Goal: Find specific page/section: Find specific page/section

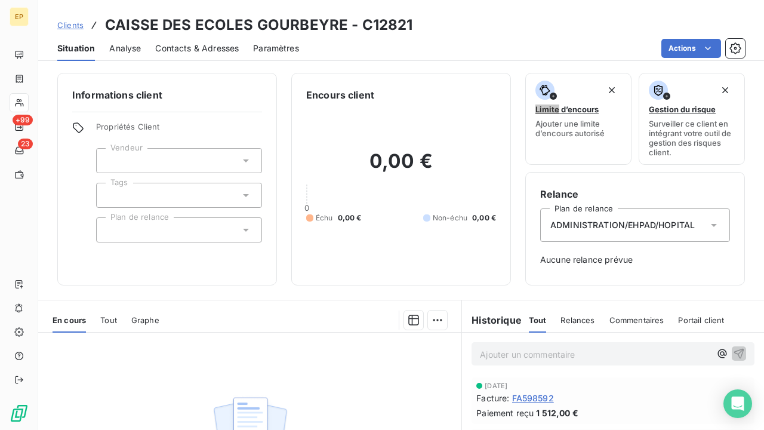
scroll to position [72, 0]
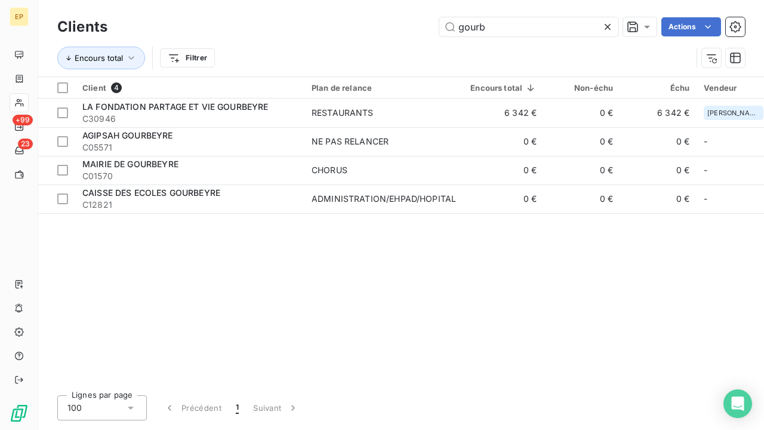
click at [606, 27] on icon at bounding box center [607, 27] width 6 height 6
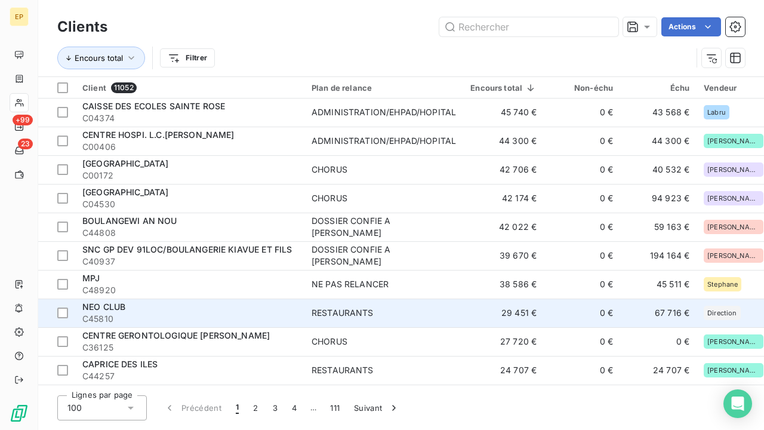
scroll to position [352, 0]
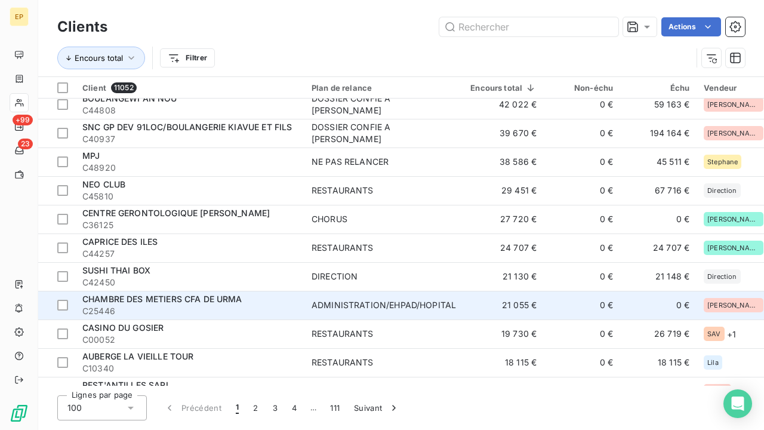
click at [463, 307] on td "21 055 €" at bounding box center [503, 305] width 81 height 29
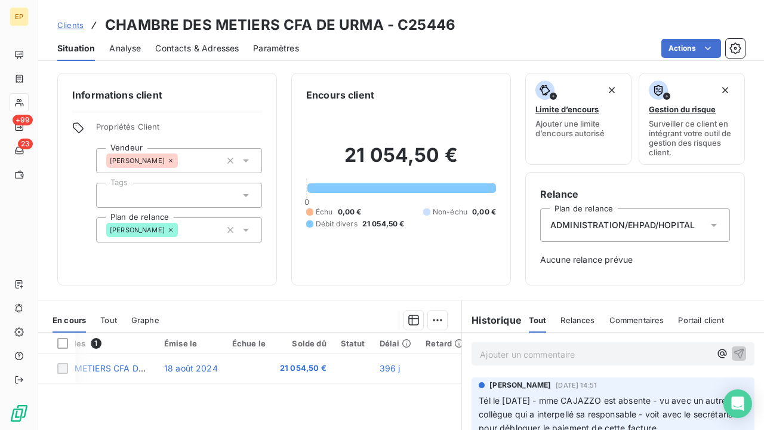
scroll to position [0, 89]
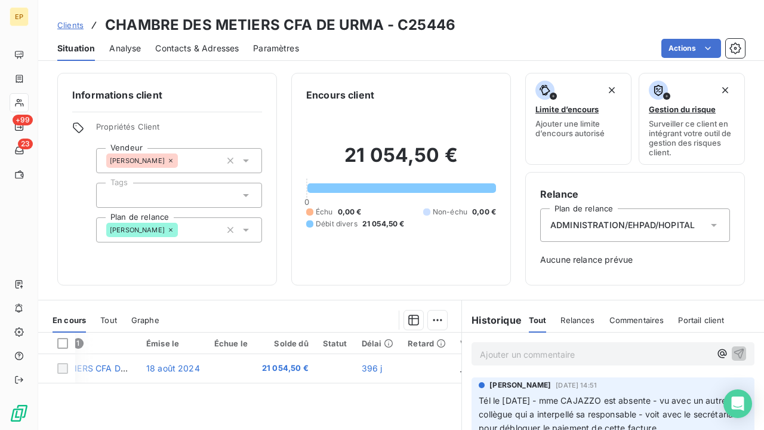
click at [221, 48] on span "Contacts & Adresses" at bounding box center [197, 48] width 84 height 12
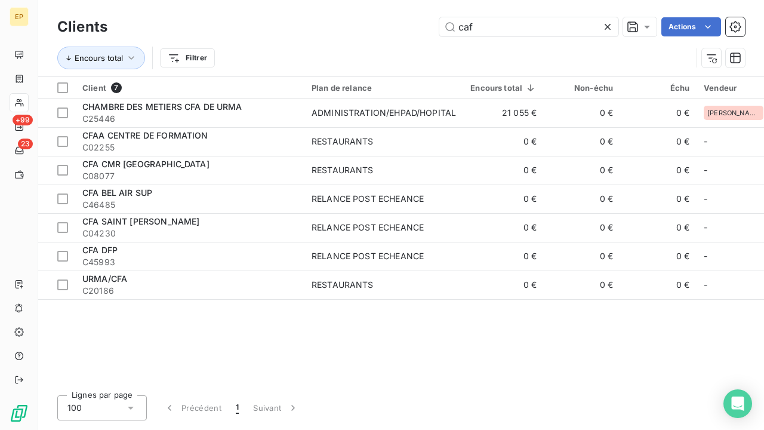
type input "caf"
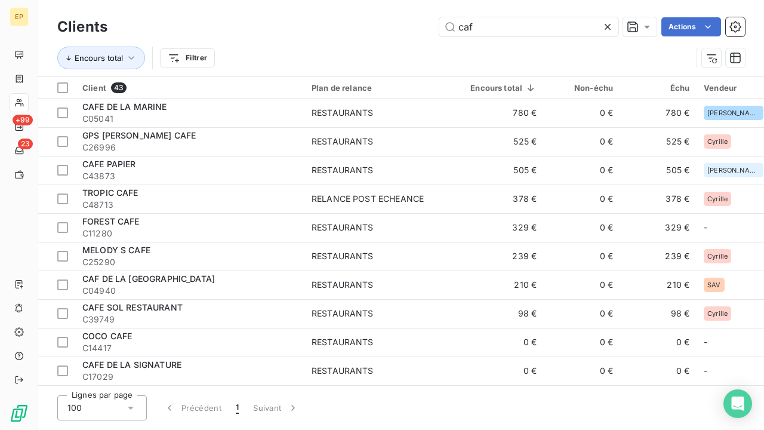
click at [605, 26] on icon at bounding box center [607, 27] width 6 height 6
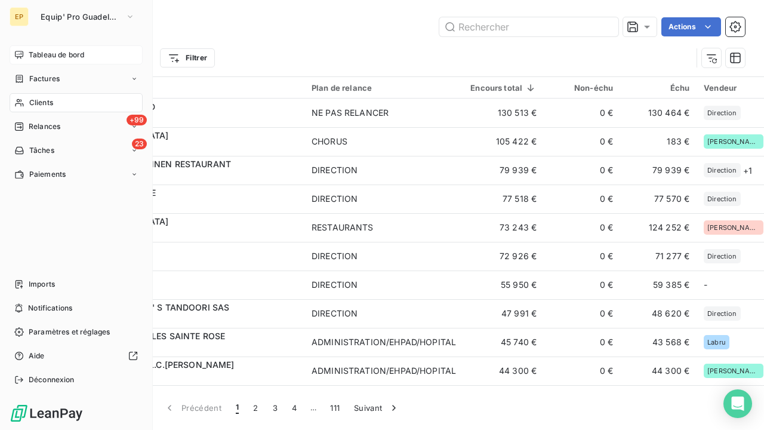
click at [50, 63] on div "Tableau de bord" at bounding box center [76, 54] width 133 height 19
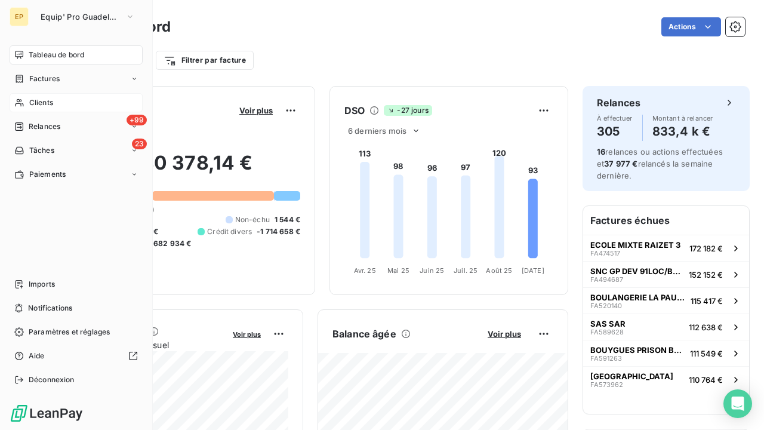
click at [28, 106] on div "Clients" at bounding box center [76, 102] width 133 height 19
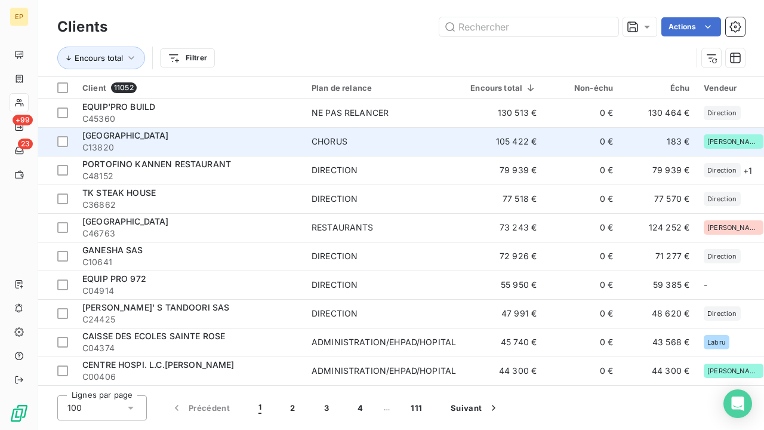
click at [432, 133] on td "CHORUS" at bounding box center [383, 141] width 159 height 29
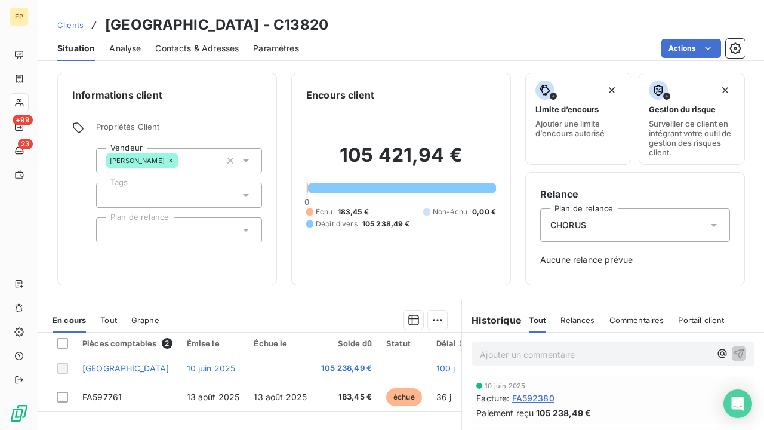
click at [219, 49] on span "Contacts & Adresses" at bounding box center [197, 48] width 84 height 12
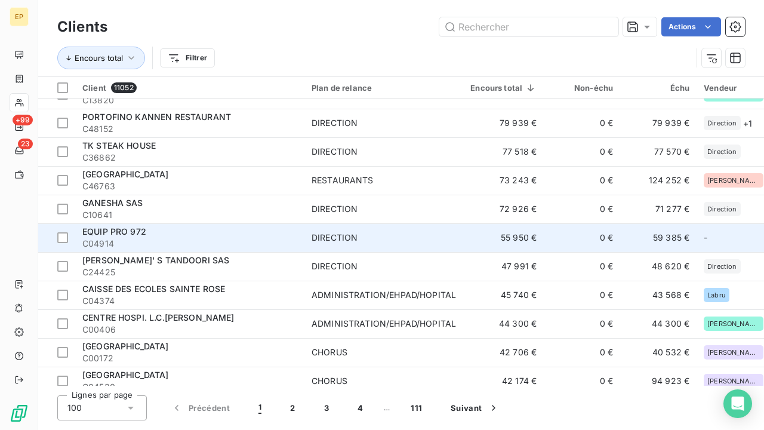
scroll to position [94, 1]
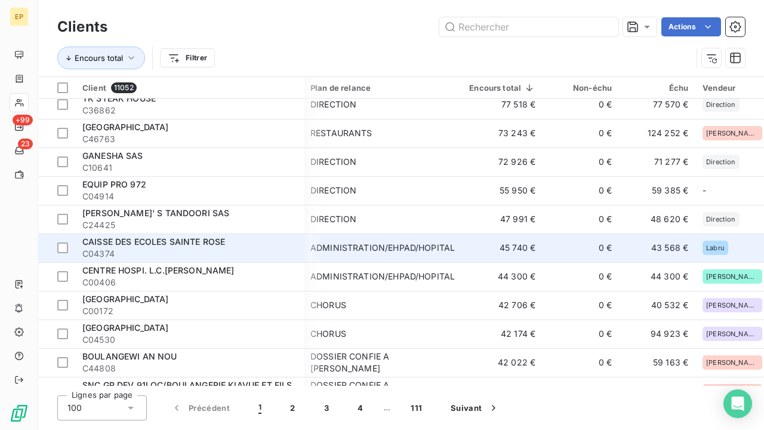
click at [222, 248] on span "C04374" at bounding box center [189, 254] width 215 height 12
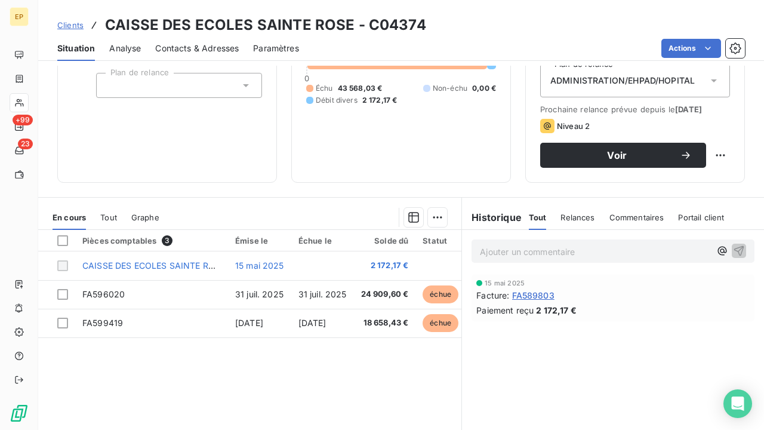
scroll to position [146, 0]
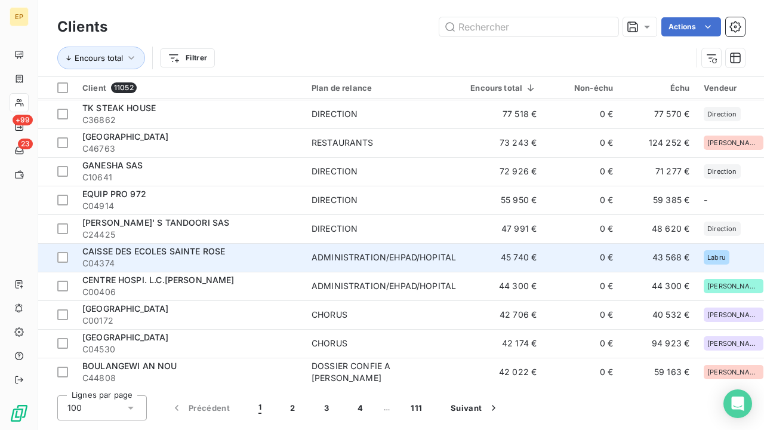
scroll to position [85, 1]
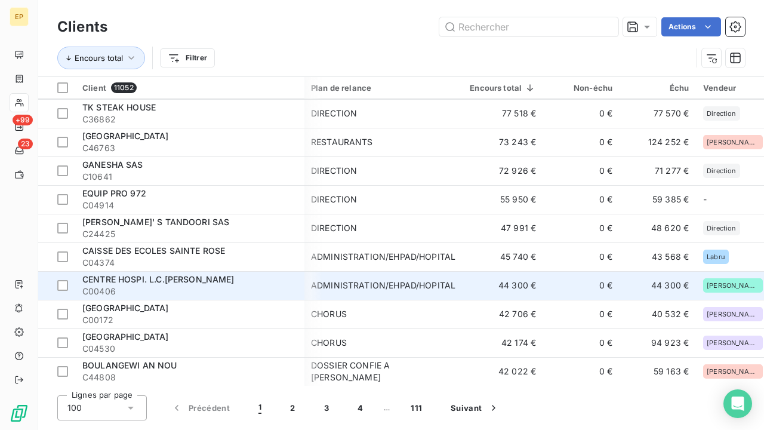
click at [189, 290] on span "C00406" at bounding box center [189, 291] width 215 height 12
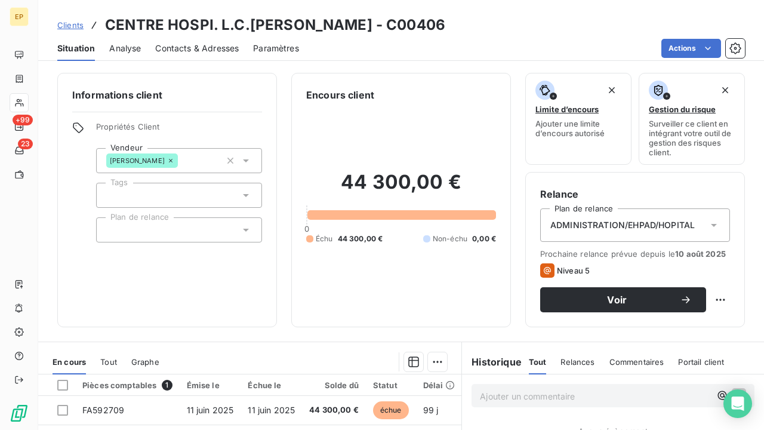
click at [167, 45] on span "Contacts & Adresses" at bounding box center [197, 48] width 84 height 12
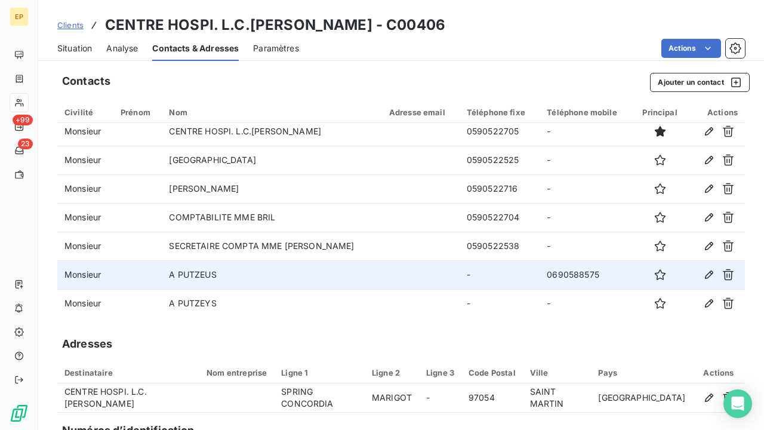
scroll to position [5, 0]
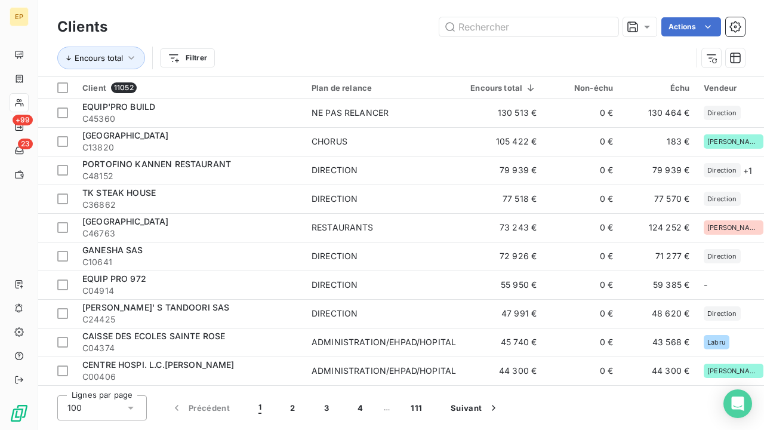
scroll to position [73, 0]
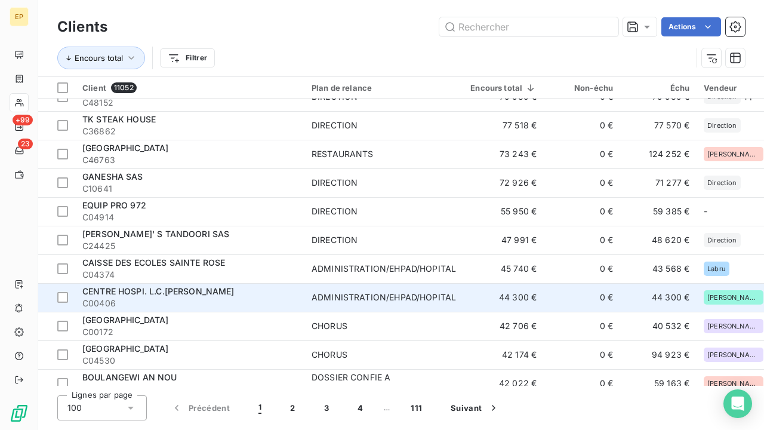
click at [252, 294] on div "CENTRE HOSPI. L.C.[PERSON_NAME]" at bounding box center [189, 291] width 215 height 12
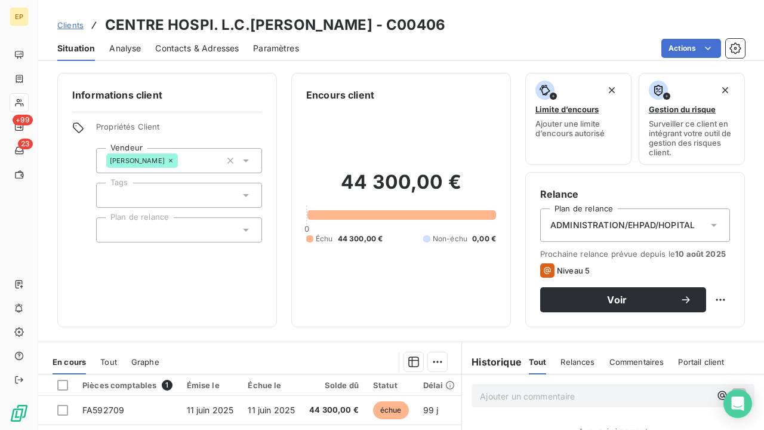
click at [209, 47] on span "Contacts & Adresses" at bounding box center [197, 48] width 84 height 12
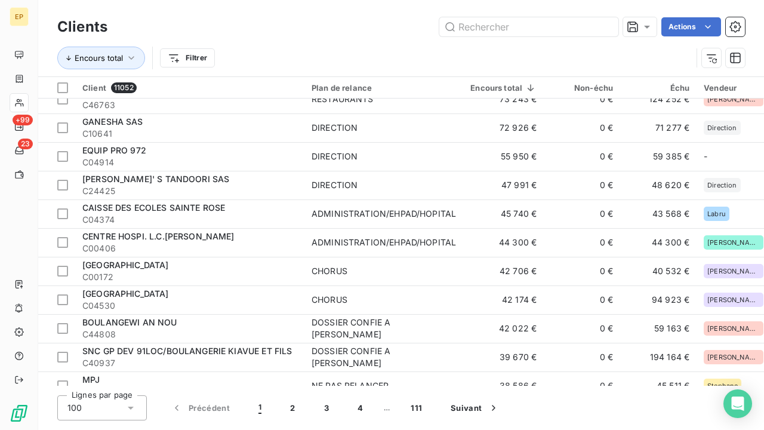
scroll to position [129, 0]
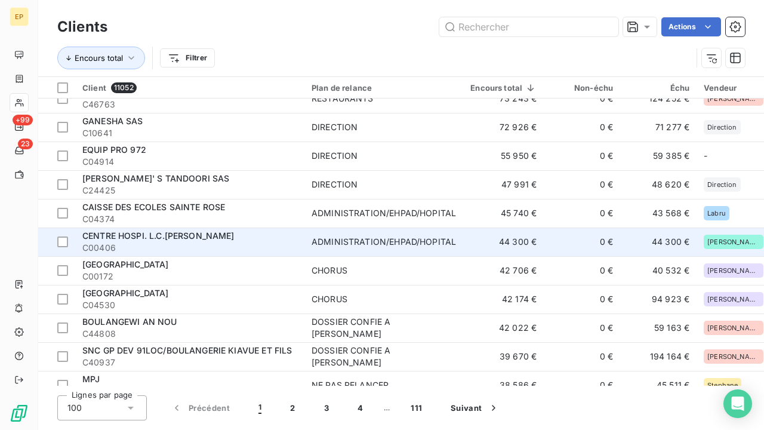
click at [357, 245] on div "ADMINISTRATION/EHPAD/HOPITAL" at bounding box center [383, 242] width 144 height 12
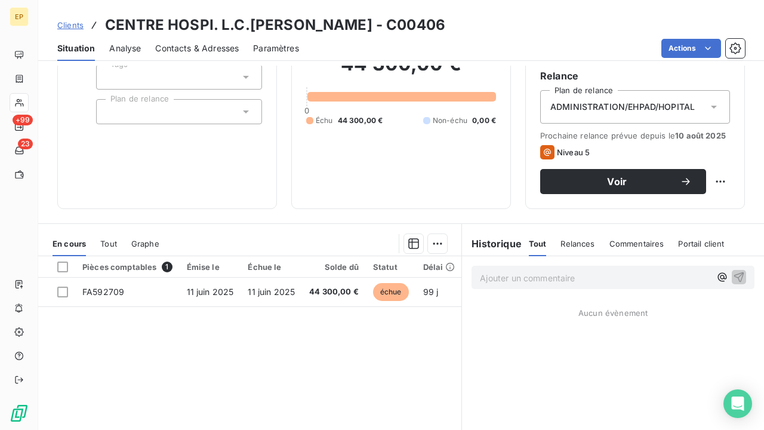
scroll to position [143, 0]
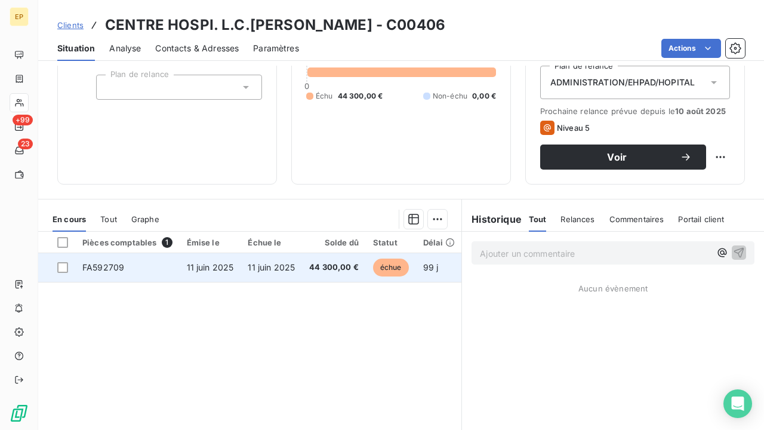
click at [317, 272] on td "44 300,00 €" at bounding box center [334, 267] width 64 height 29
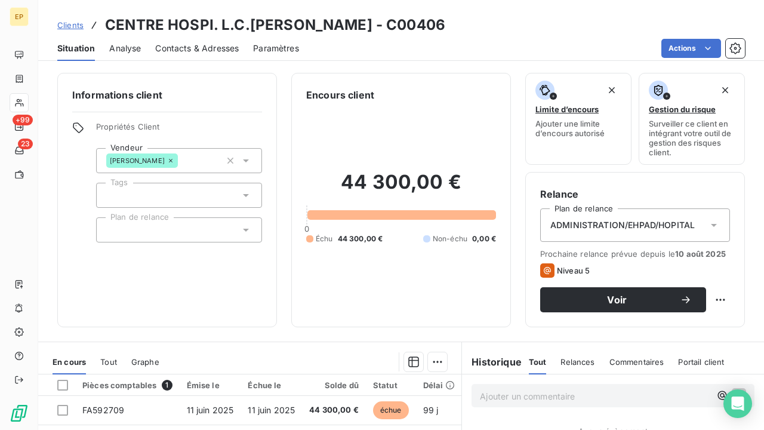
scroll to position [109, 0]
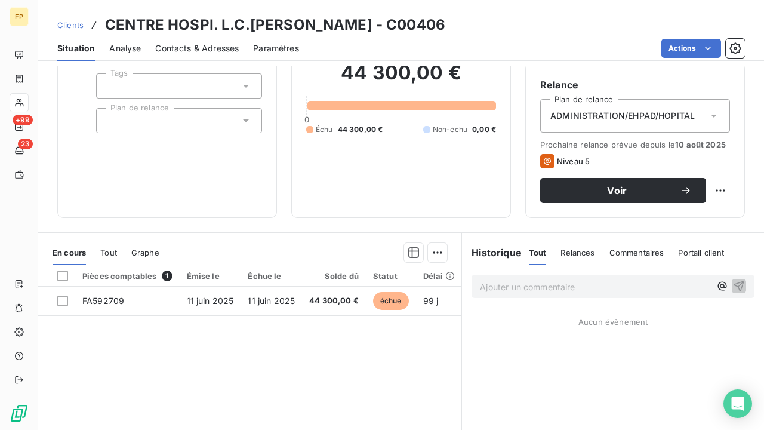
click at [224, 44] on span "Contacts & Adresses" at bounding box center [197, 48] width 84 height 12
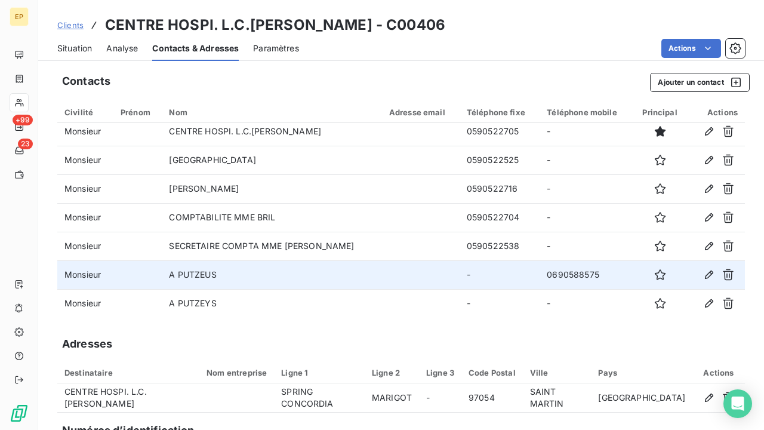
scroll to position [5, 0]
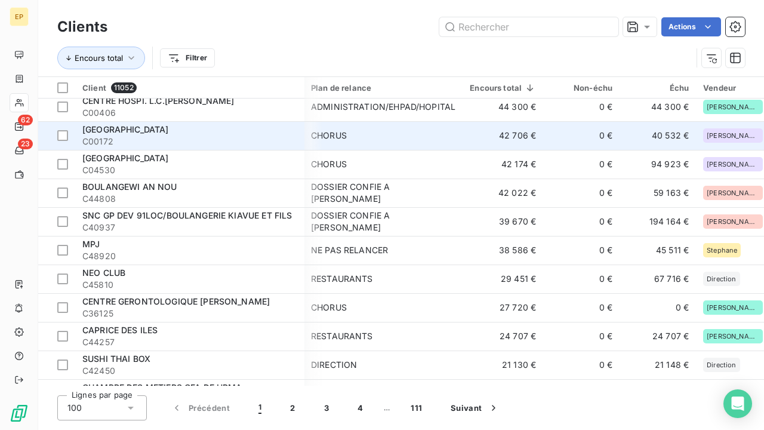
scroll to position [265, 1]
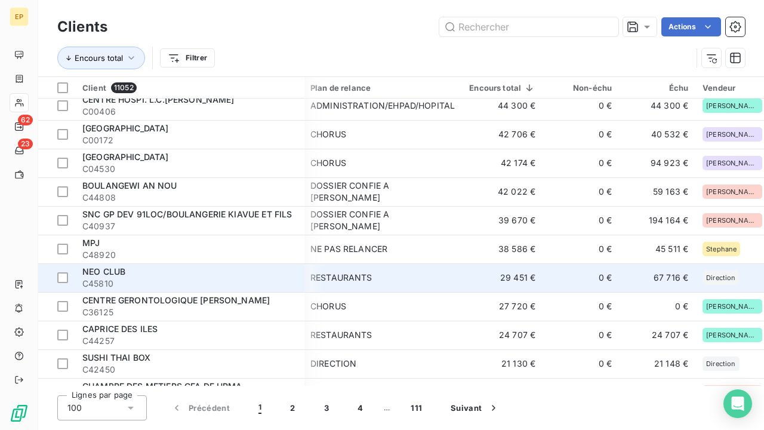
click at [359, 285] on td "RESTAURANTS" at bounding box center [382, 277] width 159 height 29
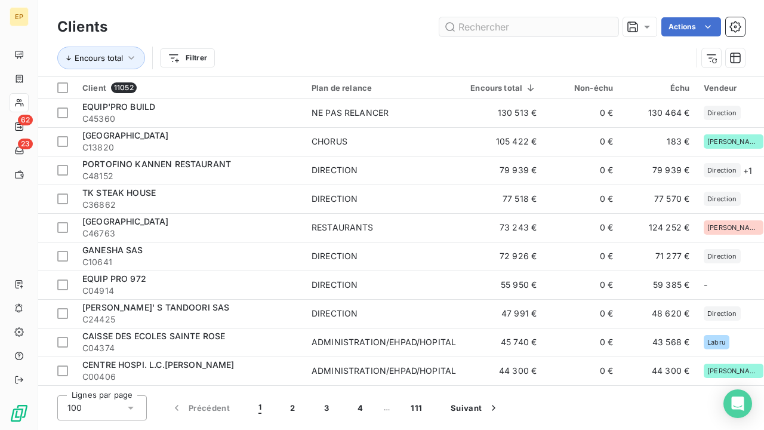
click at [504, 31] on input "text" at bounding box center [528, 26] width 179 height 19
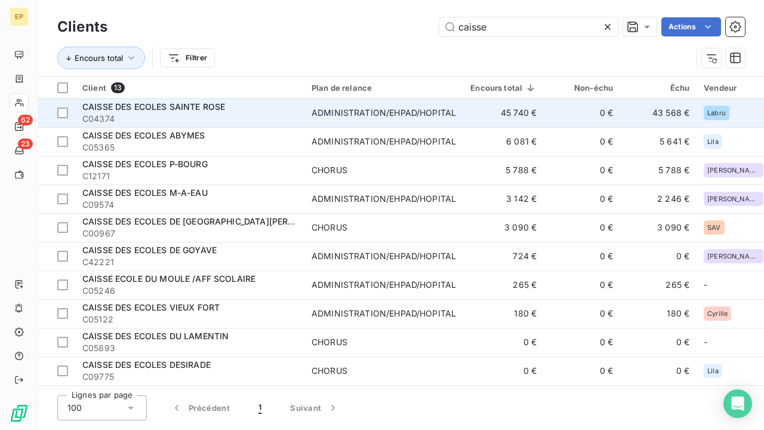
type input "caisse"
click at [391, 112] on div "ADMINISTRATION/EHPAD/HOPITAL" at bounding box center [383, 113] width 144 height 12
